Goal: Use online tool/utility: Utilize a website feature to perform a specific function

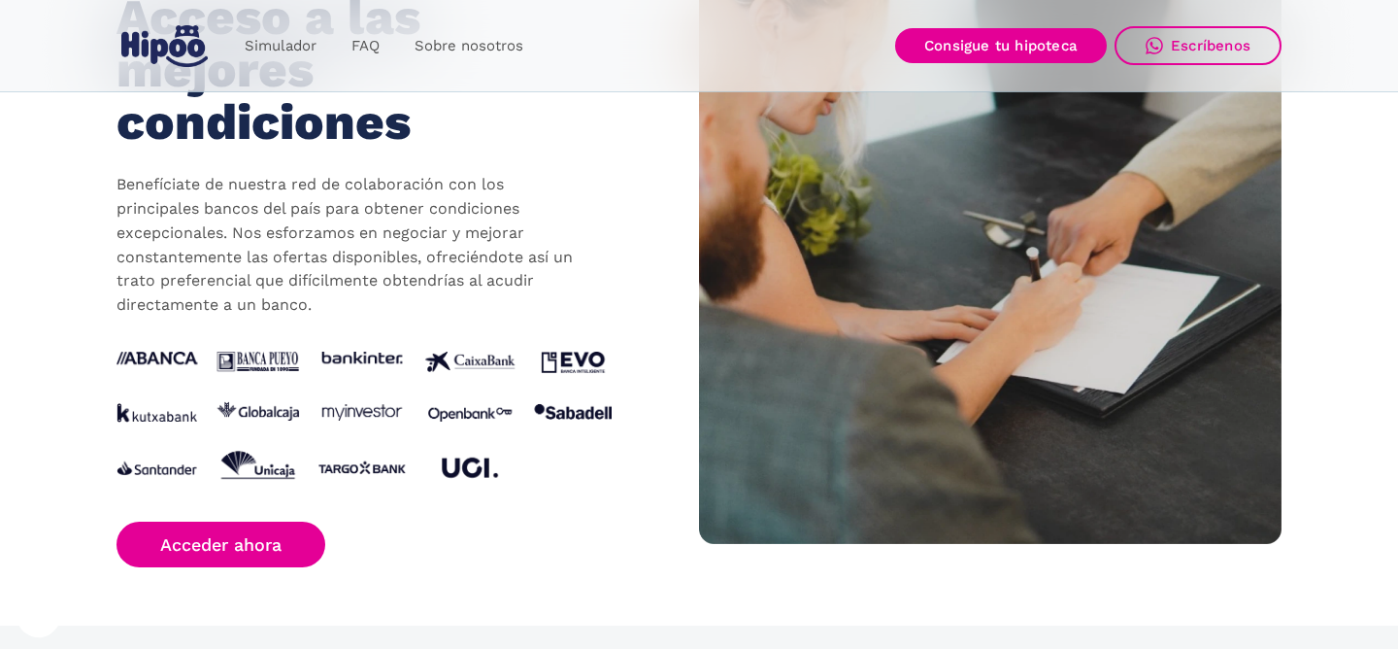
scroll to position [1915, 0]
click at [571, 361] on img at bounding box center [364, 421] width 495 height 136
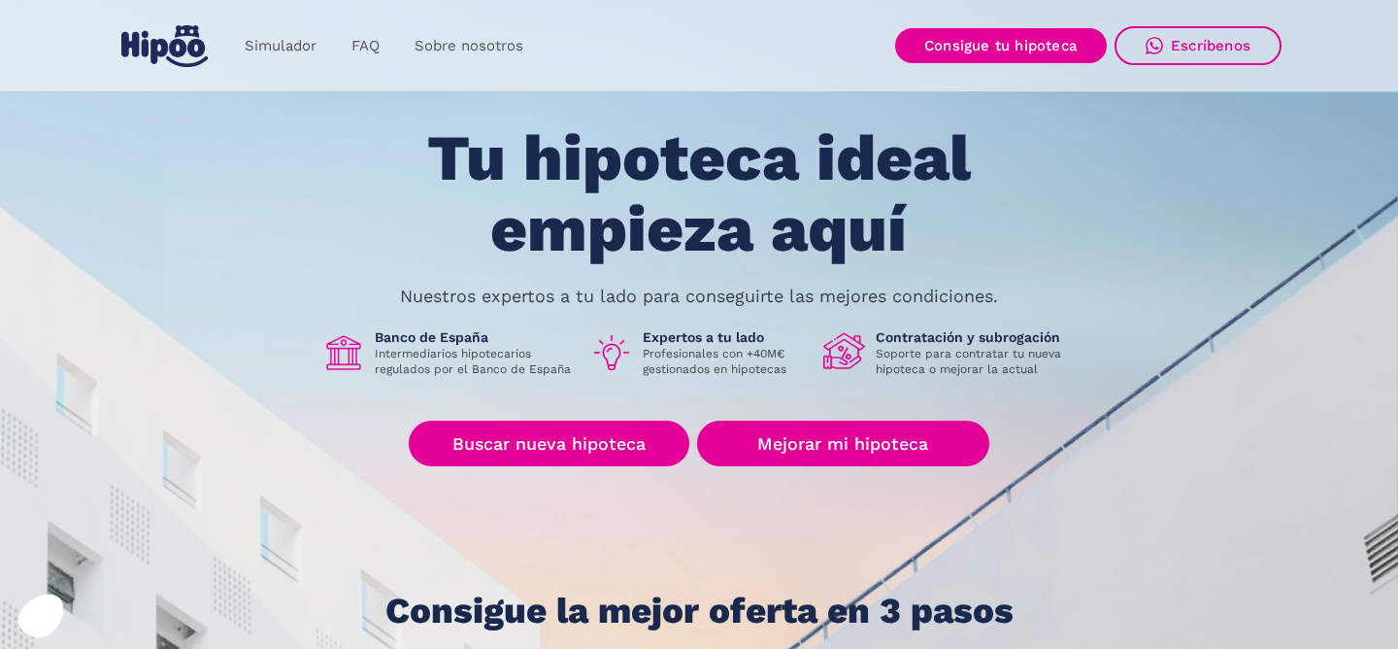
scroll to position [0, 0]
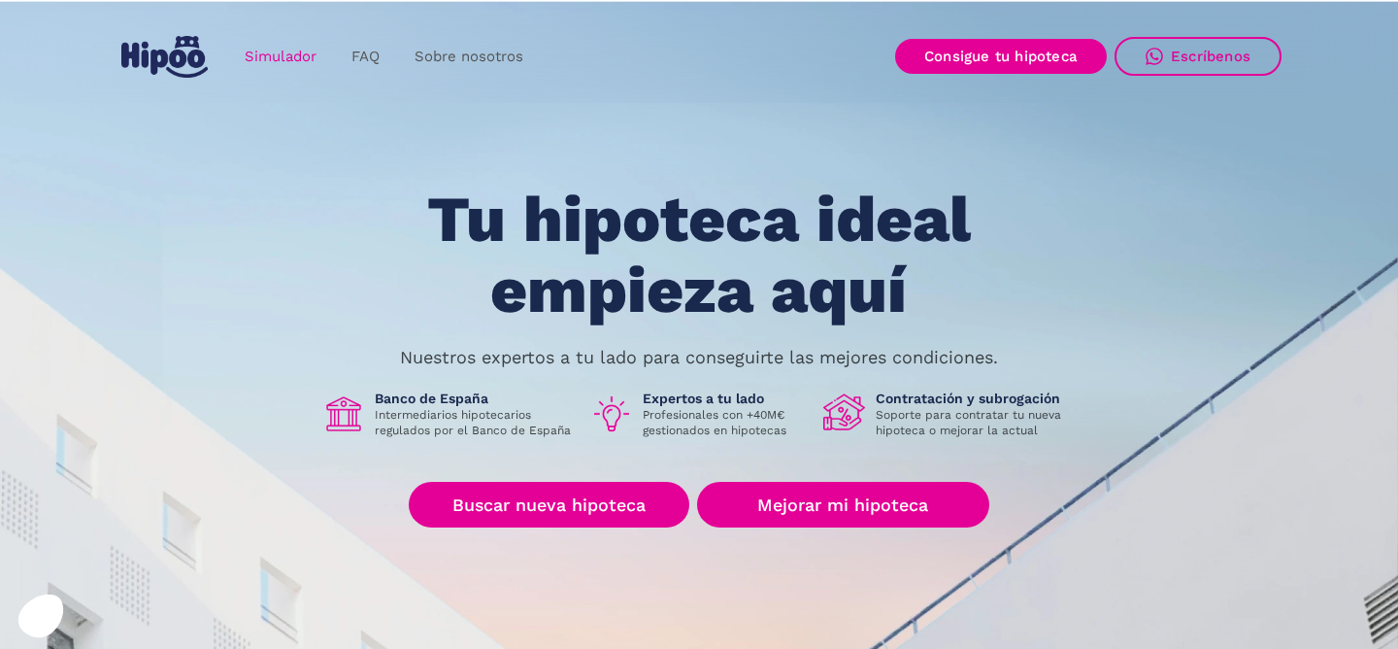
click at [288, 53] on link "Simulador" at bounding box center [280, 57] width 107 height 38
